Goal: Complete application form

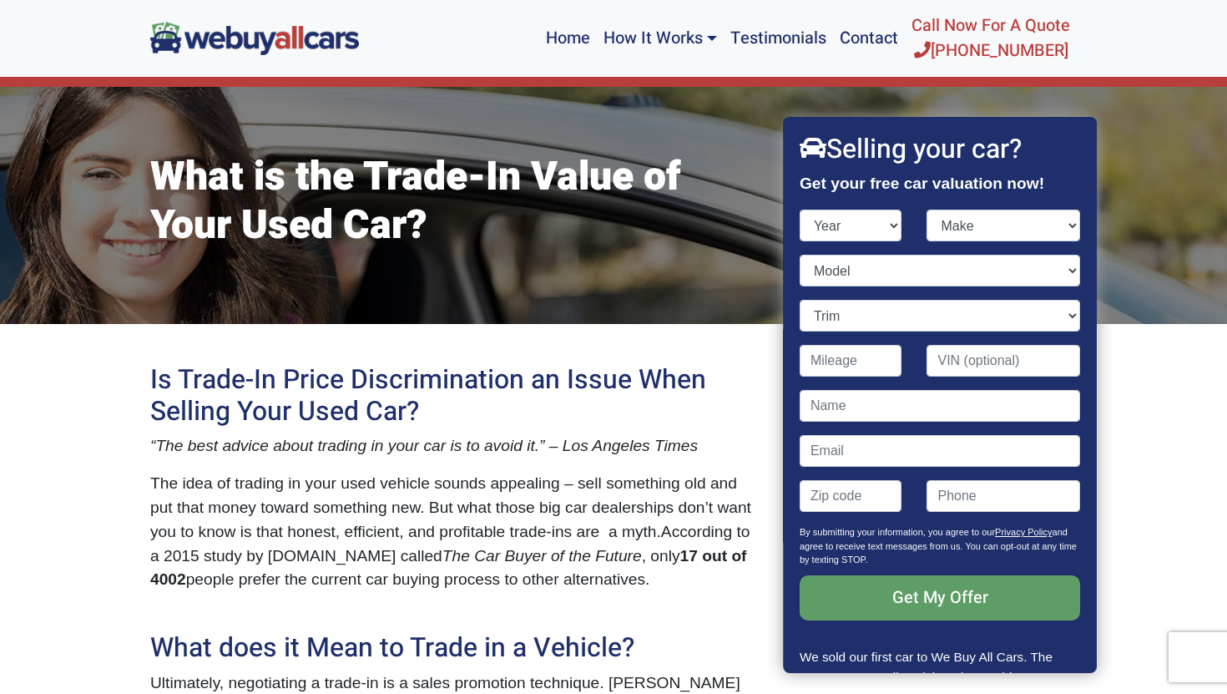
select select "2016"
click at [800, 210] on select "Year [DATE] 2025 2024 2023 2022 2021 2020 2019 2018 2017 2016 2015 2014 2013 20…" at bounding box center [851, 226] width 103 height 32
click at [983, 229] on select "Make" at bounding box center [1004, 226] width 154 height 32
select select "Volkswagen"
click at [927, 210] on select "Make Acura Alfa Romeo Aston [PERSON_NAME] Audi Bentley BMW Buick Cadillac Chevr…" at bounding box center [1004, 226] width 154 height 32
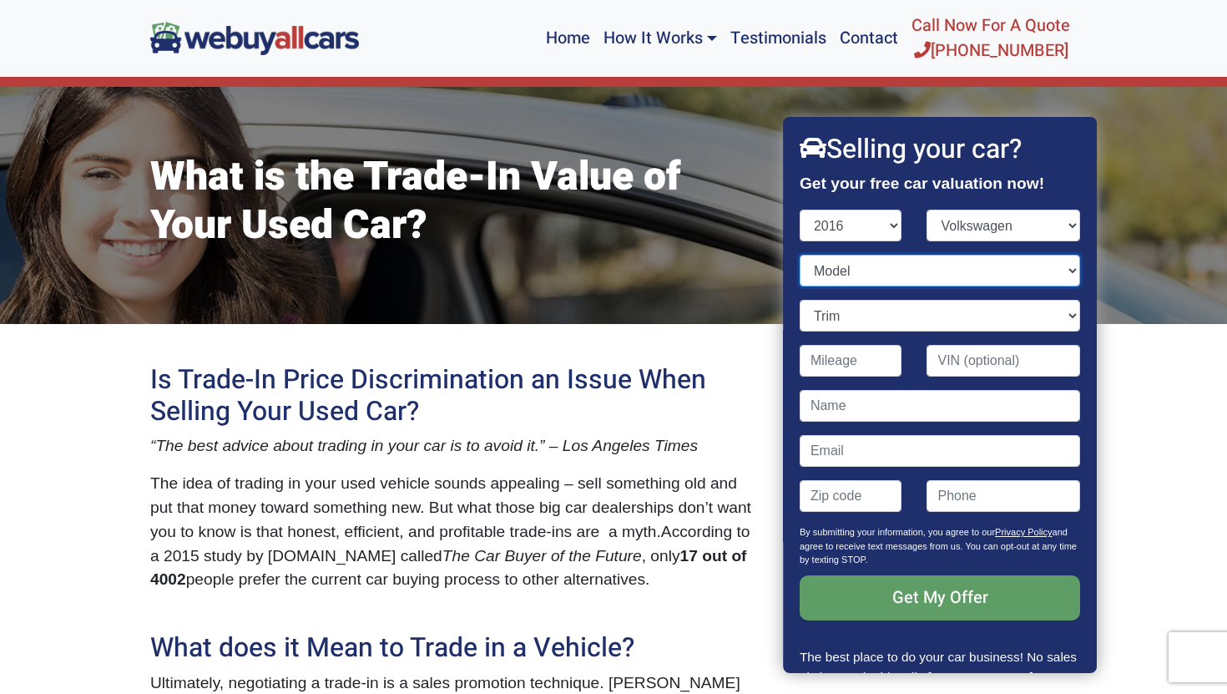
click at [894, 270] on select "Model" at bounding box center [940, 271] width 280 height 32
select select "Tiguan"
click at [800, 255] on select "Model Beetle Beetle Convertible CC e-Golf Eos Golf Golf GTI Golf R Golf SportWa…" at bounding box center [940, 271] width 280 height 32
click at [905, 301] on select "Trim" at bounding box center [940, 316] width 280 height 32
select select "SE 4Motion 4dr SUV AWD (2.0L 4cyl Turbo)"
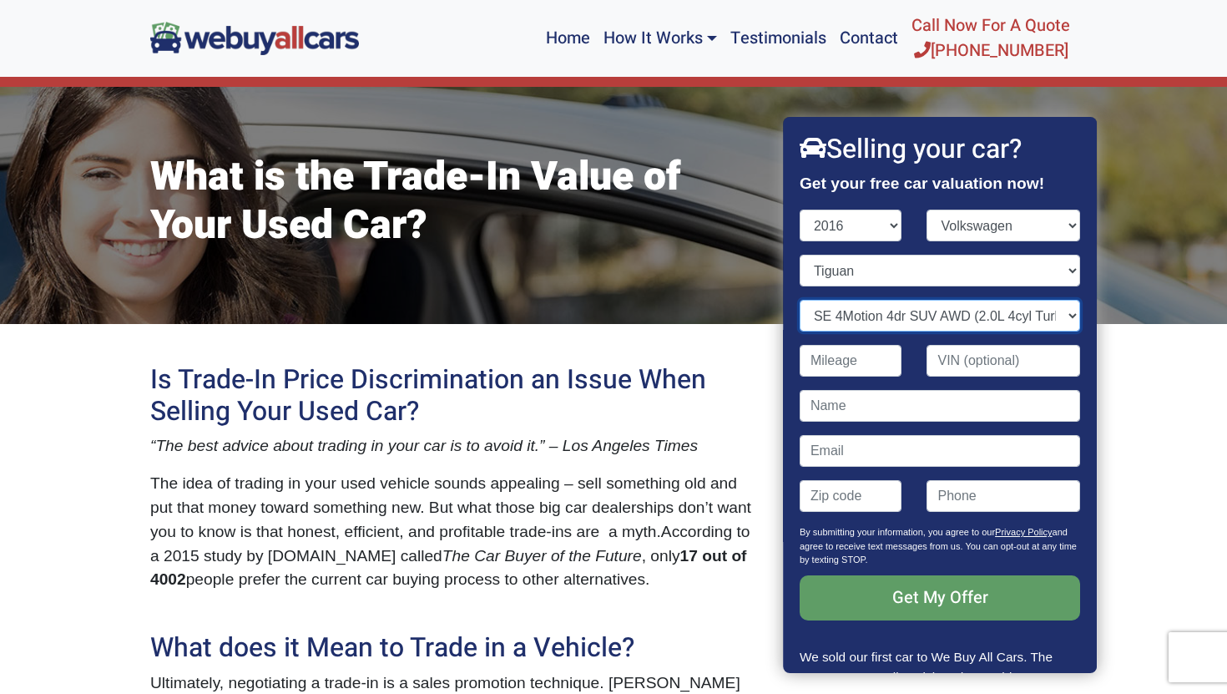
click at [800, 300] on select "Trim R-Line 4dr SUV (2.0L 4cyl Turbo) R-Line 4Motion 4dr SUV AWD (2.0L 4cyl Tur…" at bounding box center [940, 316] width 280 height 32
click at [879, 364] on input "Contact form" at bounding box center [851, 361] width 103 height 32
type input "87,000"
click at [993, 372] on input "Contact form" at bounding box center [1004, 361] width 154 height 32
click at [946, 404] on input "Contact form" at bounding box center [940, 406] width 280 height 32
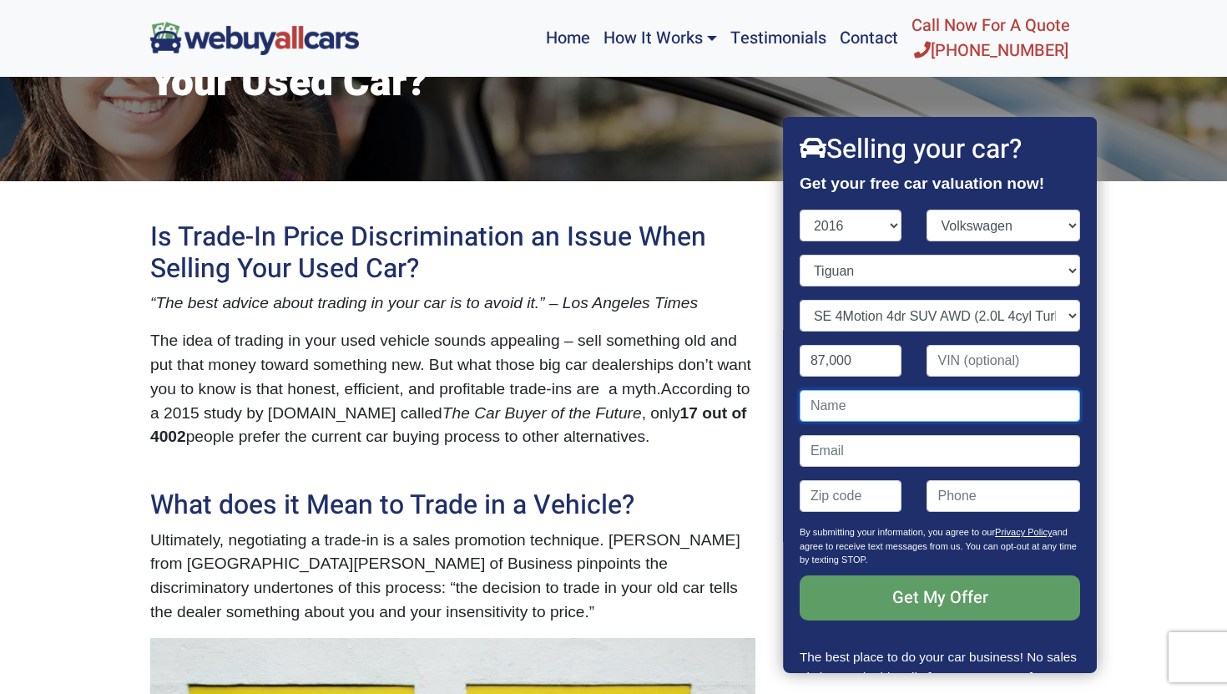
scroll to position [38, 0]
